Goal: Use online tool/utility: Use online tool/utility

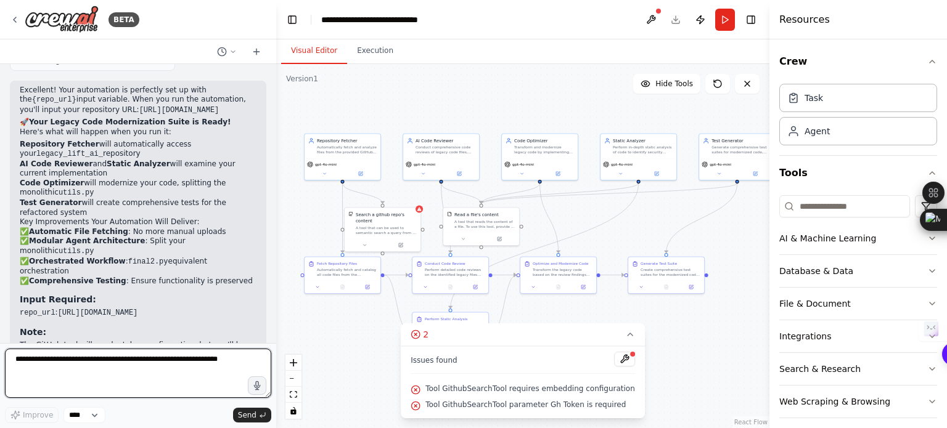
click at [152, 384] on textarea at bounding box center [138, 373] width 266 height 49
type textarea "**********"
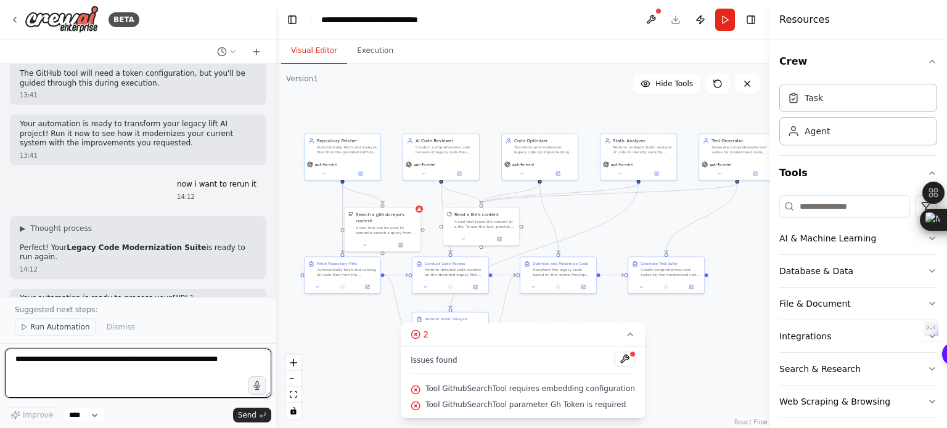
scroll to position [2382, 0]
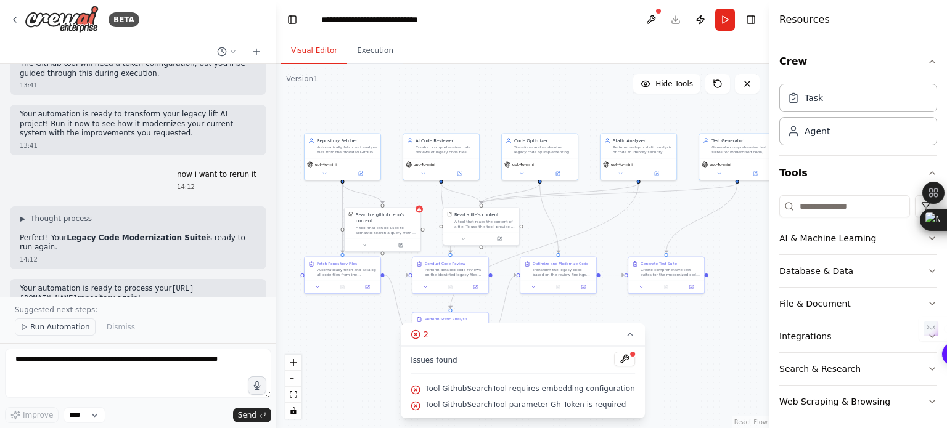
click at [52, 327] on span "Run Automation" at bounding box center [60, 327] width 60 height 10
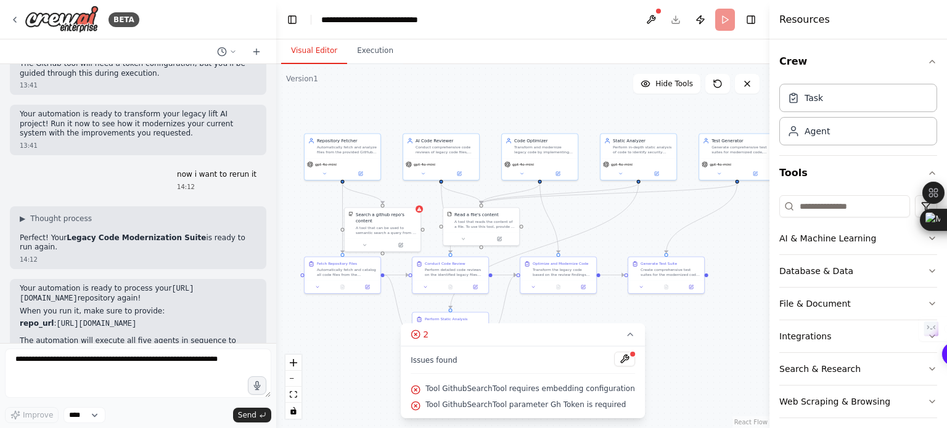
scroll to position [2337, 0]
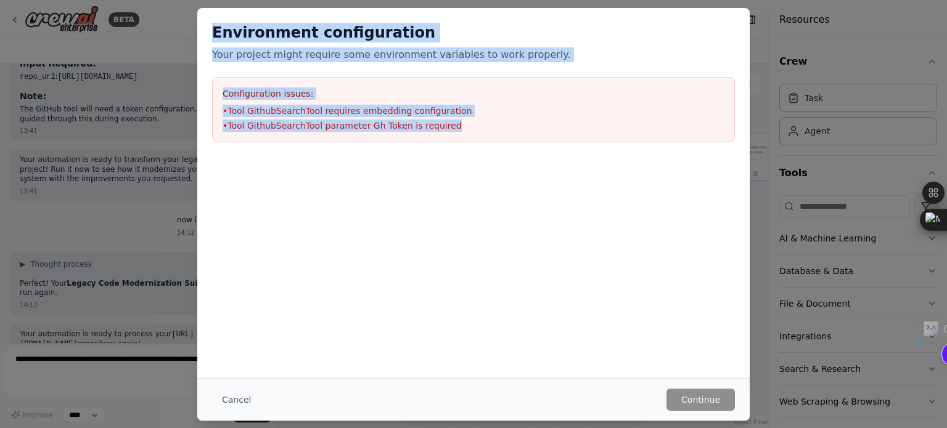
drag, startPoint x: 451, startPoint y: 123, endPoint x: 205, endPoint y: 16, distance: 268.6
click at [205, 16] on div "Environment configuration Your project might require some environment variables…" at bounding box center [473, 82] width 552 height 149
click at [233, 401] on button "Cancel" at bounding box center [236, 400] width 49 height 22
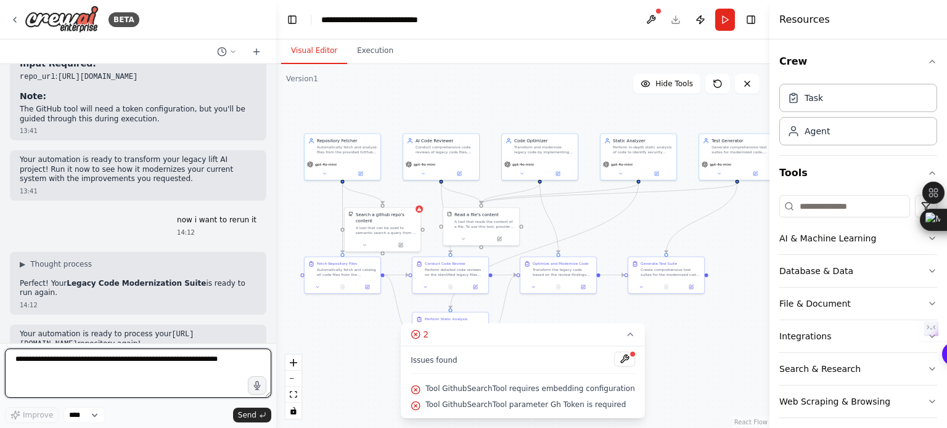
click at [105, 367] on textarea at bounding box center [138, 373] width 266 height 49
paste textarea "**********"
type textarea "**********"
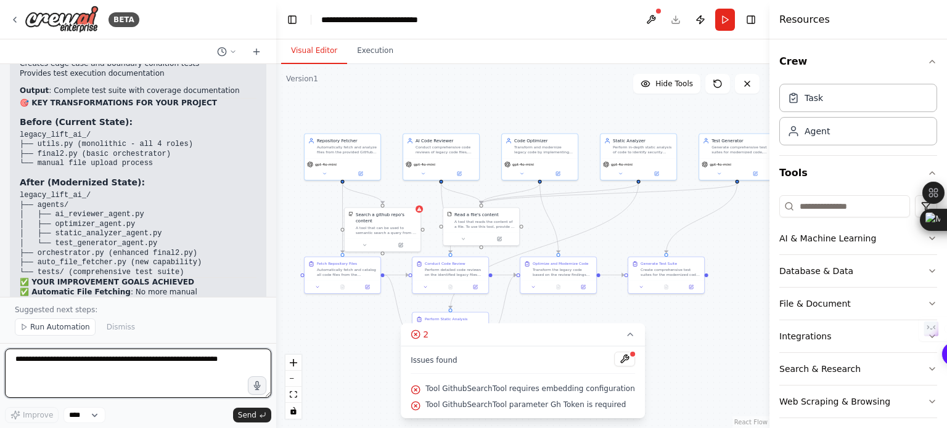
scroll to position [3645, 0]
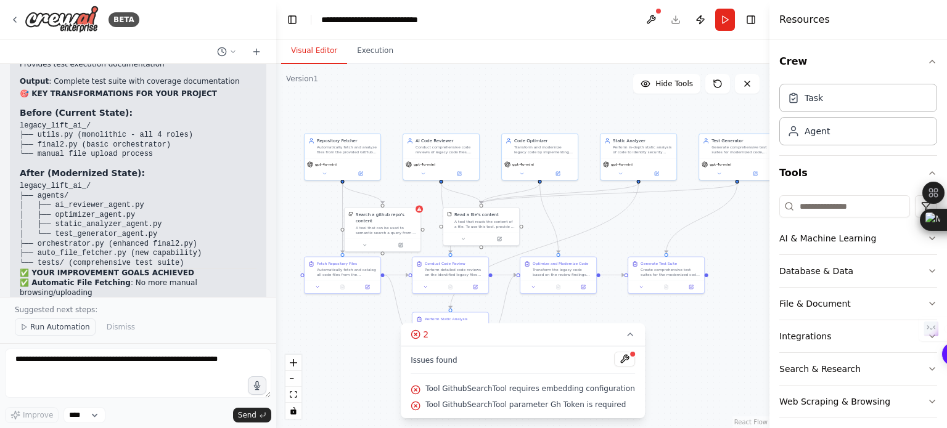
click at [54, 327] on span "Run Automation" at bounding box center [60, 327] width 60 height 10
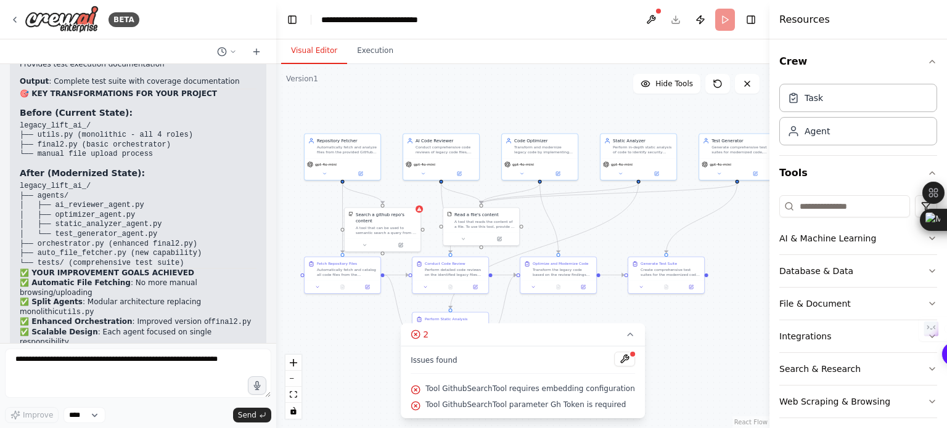
scroll to position [3599, 0]
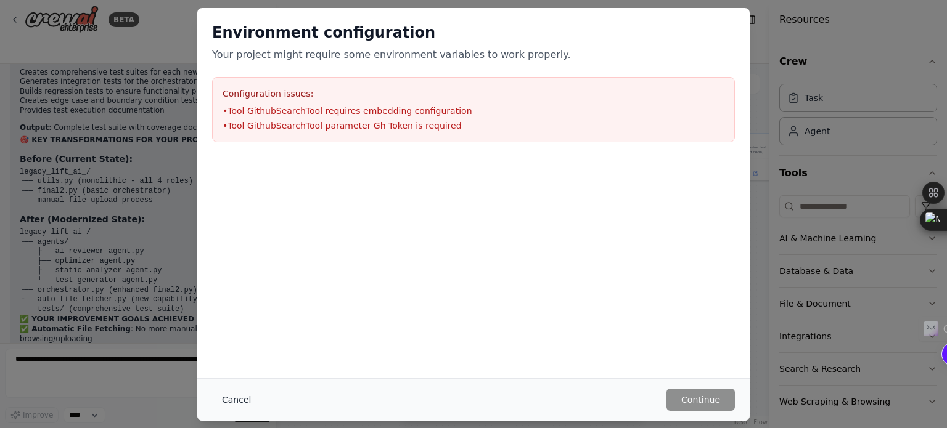
click at [227, 391] on button "Cancel" at bounding box center [236, 400] width 49 height 22
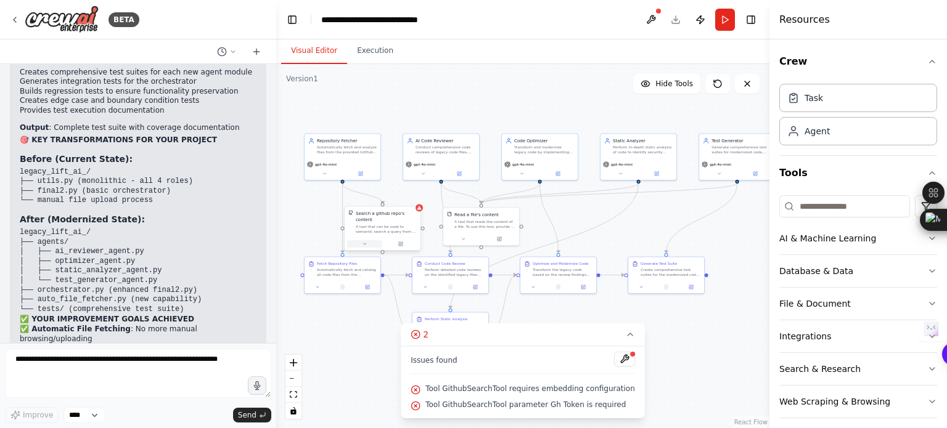
click at [362, 242] on div at bounding box center [382, 244] width 76 height 13
click at [394, 240] on button at bounding box center [400, 243] width 35 height 7
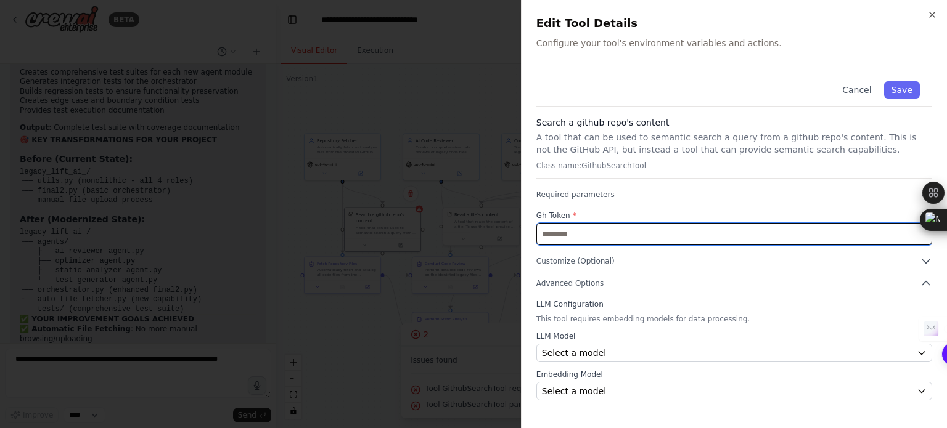
click at [559, 228] on input "text" at bounding box center [734, 234] width 396 height 22
paste input "**********"
type input "**********"
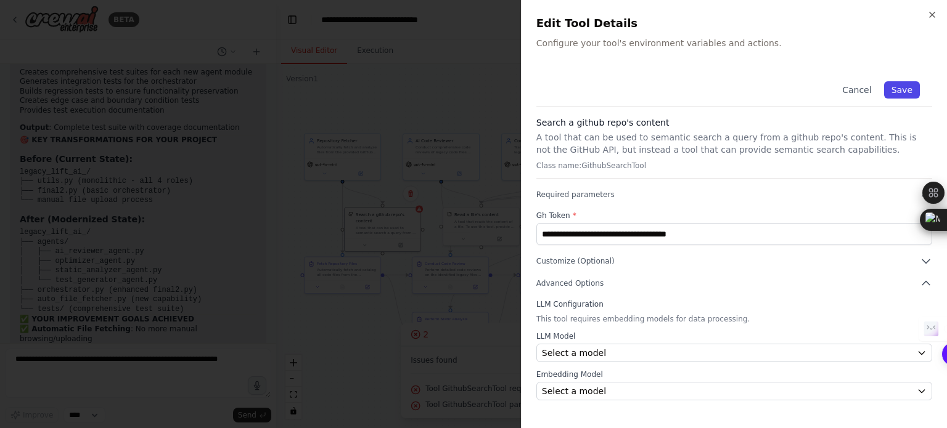
click at [908, 89] on button "Save" at bounding box center [902, 89] width 36 height 17
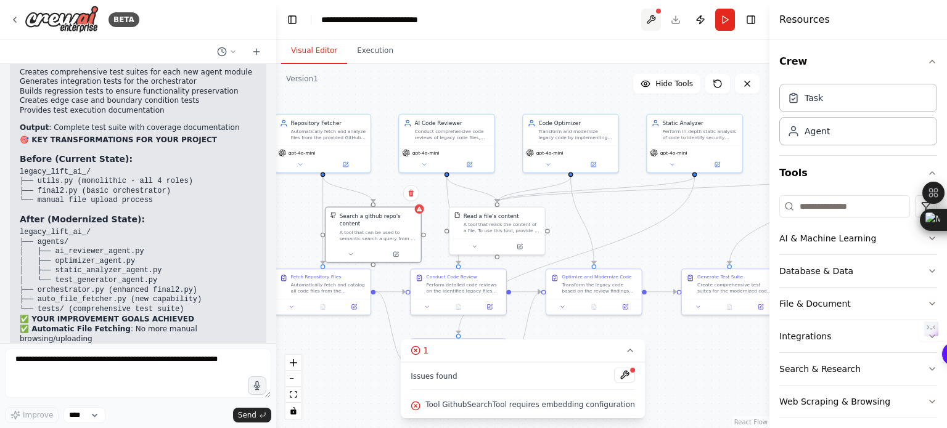
click at [651, 15] on button at bounding box center [651, 20] width 20 height 22
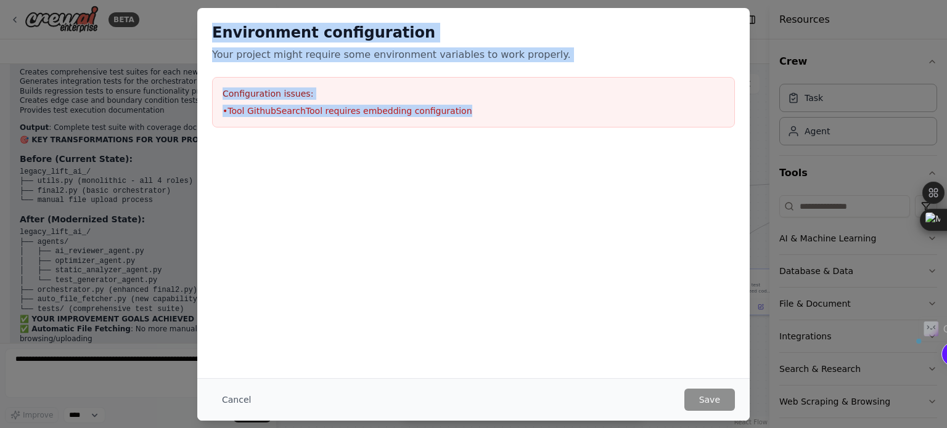
drag, startPoint x: 368, startPoint y: 74, endPoint x: 185, endPoint y: 17, distance: 191.0
click at [185, 17] on div "Environment configuration Your project might require some environment variables…" at bounding box center [473, 214] width 947 height 428
copy div "Environment configuration Your project might require some environment variables…"
click at [463, 130] on div "Environment configuration Your project might require some environment variables…" at bounding box center [473, 75] width 552 height 134
